Goal: Find specific page/section: Find specific page/section

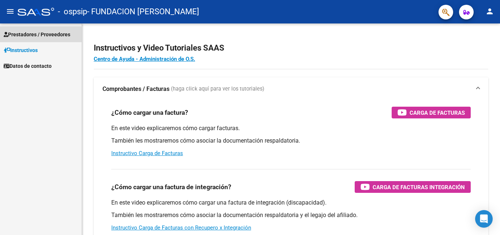
click at [50, 34] on span "Prestadores / Proveedores" at bounding box center [37, 34] width 67 height 8
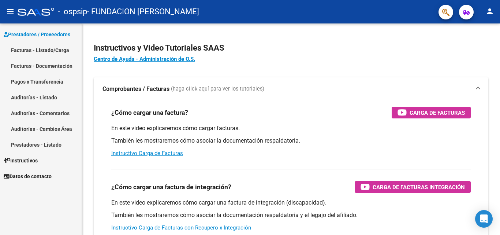
click at [52, 68] on link "Facturas - Documentación" at bounding box center [41, 66] width 82 height 16
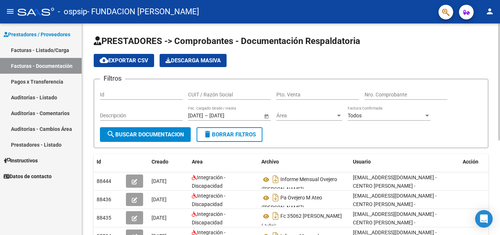
click at [500, 117] on div at bounding box center [499, 81] width 2 height 117
click at [48, 49] on link "Facturas - Listado/Carga" at bounding box center [41, 50] width 82 height 16
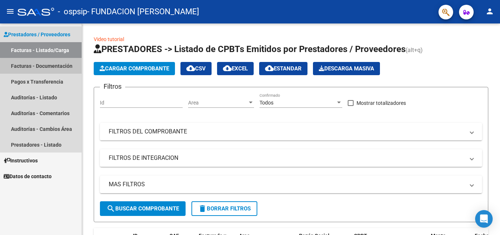
click at [48, 67] on link "Facturas - Documentación" at bounding box center [41, 66] width 82 height 16
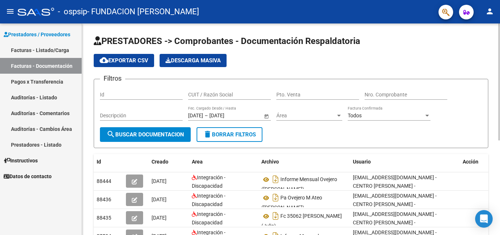
click at [500, 33] on div at bounding box center [499, 81] width 2 height 117
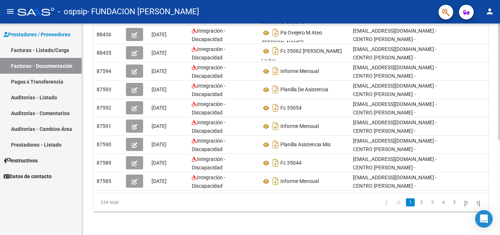
click at [500, 227] on div at bounding box center [499, 128] width 2 height 211
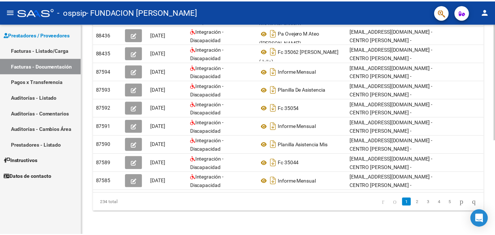
scroll to position [0, 8]
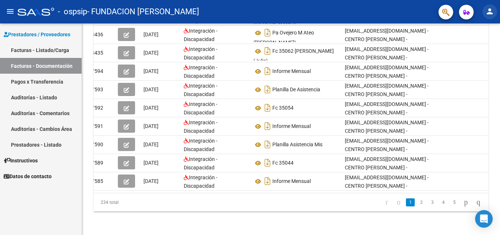
click at [489, 9] on mat-icon "person" at bounding box center [489, 11] width 9 height 9
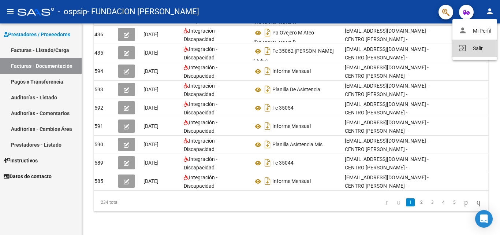
click at [473, 49] on button "exit_to_app Salir" at bounding box center [474, 49] width 45 height 18
